Goal: Find specific page/section: Find specific page/section

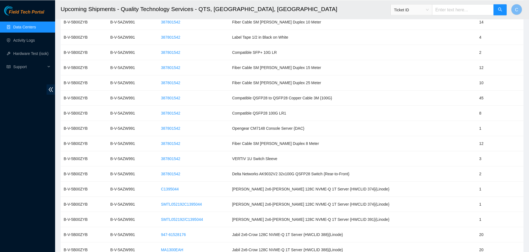
click at [24, 29] on link "Data Centers" at bounding box center [24, 27] width 23 height 4
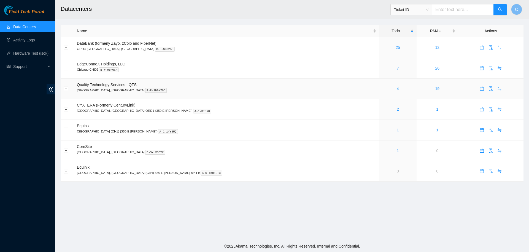
click at [397, 89] on link "4" at bounding box center [398, 88] width 2 height 4
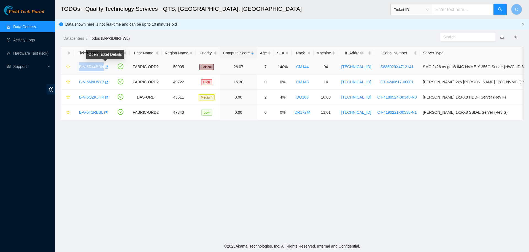
drag, startPoint x: 78, startPoint y: 67, endPoint x: 103, endPoint y: 70, distance: 25.2
click at [103, 70] on div "B-V-5R44BRN" at bounding box center [92, 66] width 32 height 9
copy link "B-V-5R44BRN"
click at [88, 66] on link "B-V-5R44BRN" at bounding box center [91, 66] width 25 height 4
drag, startPoint x: 273, startPoint y: 67, endPoint x: 283, endPoint y: 67, distance: 9.9
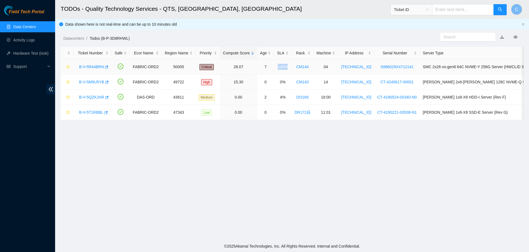
click at [283, 67] on td "140%" at bounding box center [282, 66] width 17 height 15
copy td "140%"
